Goal: Task Accomplishment & Management: Complete application form

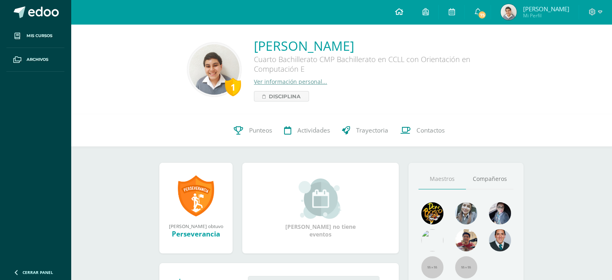
click at [413, 8] on link at bounding box center [398, 12] width 27 height 24
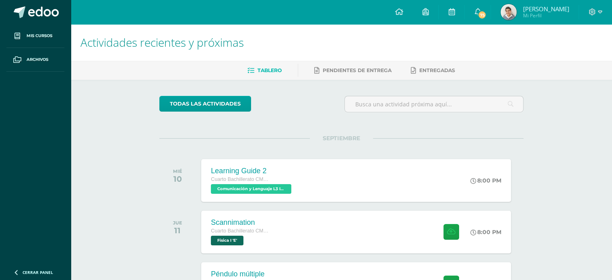
click at [340, 253] on div "JUE 11 Scannimation Cuarto Bachillerato CMP Bachillerato en CCLL con Orientació…" at bounding box center [341, 231] width 364 height 45
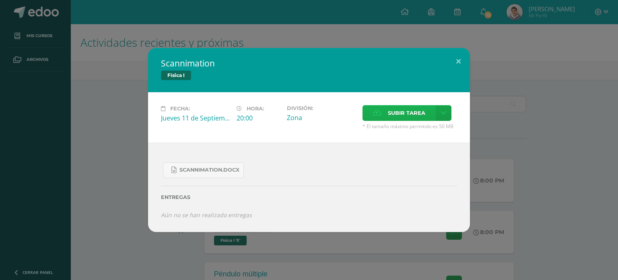
click at [386, 109] on label "Subir tarea" at bounding box center [399, 113] width 73 height 16
click at [0, 0] on input "Subir tarea" at bounding box center [0, 0] width 0 height 0
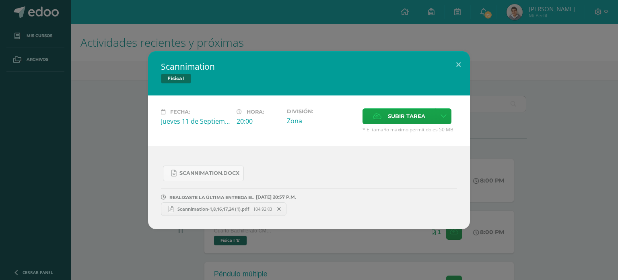
click at [205, 207] on span "Scannimation-1,8,16,17,24 (1).pdf" at bounding box center [214, 209] width 80 height 6
click at [491, 124] on div "Scannimation Física I Fecha: Jueves 11 de Septiembre Hora: 20:00 División: Zona…" at bounding box center [309, 140] width 612 height 178
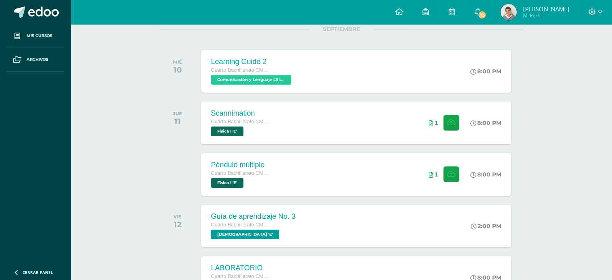
scroll to position [109, 0]
click at [378, 173] on div "Péndulo múltiple Cuarto Bachillerato CMP Bachillerato en CCLL con Orientación e…" at bounding box center [356, 173] width 313 height 43
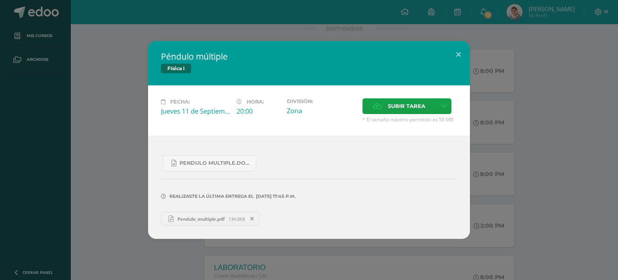
click at [127, 211] on div "Péndulo múltiple Física I Fecha: Jueves 11 de Septiembre Hora: 20:00 División: …" at bounding box center [309, 140] width 612 height 198
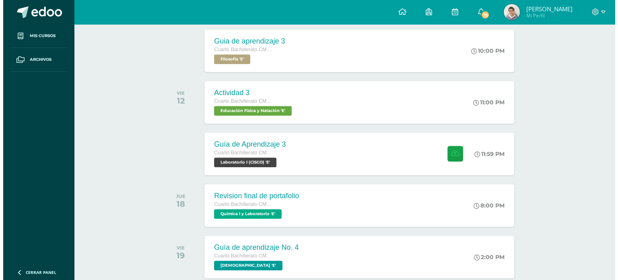
scroll to position [407, 0]
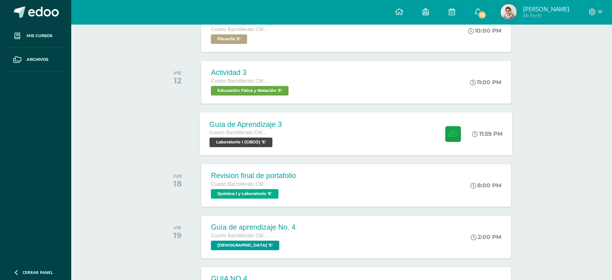
click at [275, 136] on div "Cuarto Bachillerato CMP Bachillerato en CCLL con Orientación en Computación" at bounding box center [246, 132] width 72 height 9
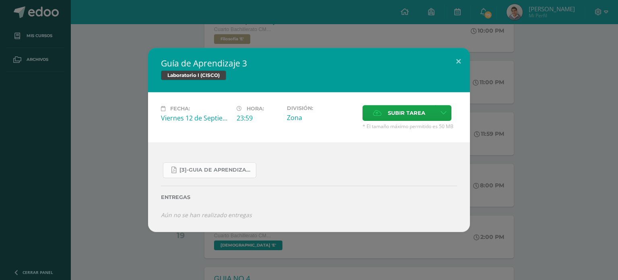
click at [229, 169] on span "[3]-GUIA DE APRENDIZAJE 3 IV [PERSON_NAME] CISCO UNIDAD 4.pdf" at bounding box center [216, 170] width 72 height 6
